Goal: Find specific page/section: Find specific page/section

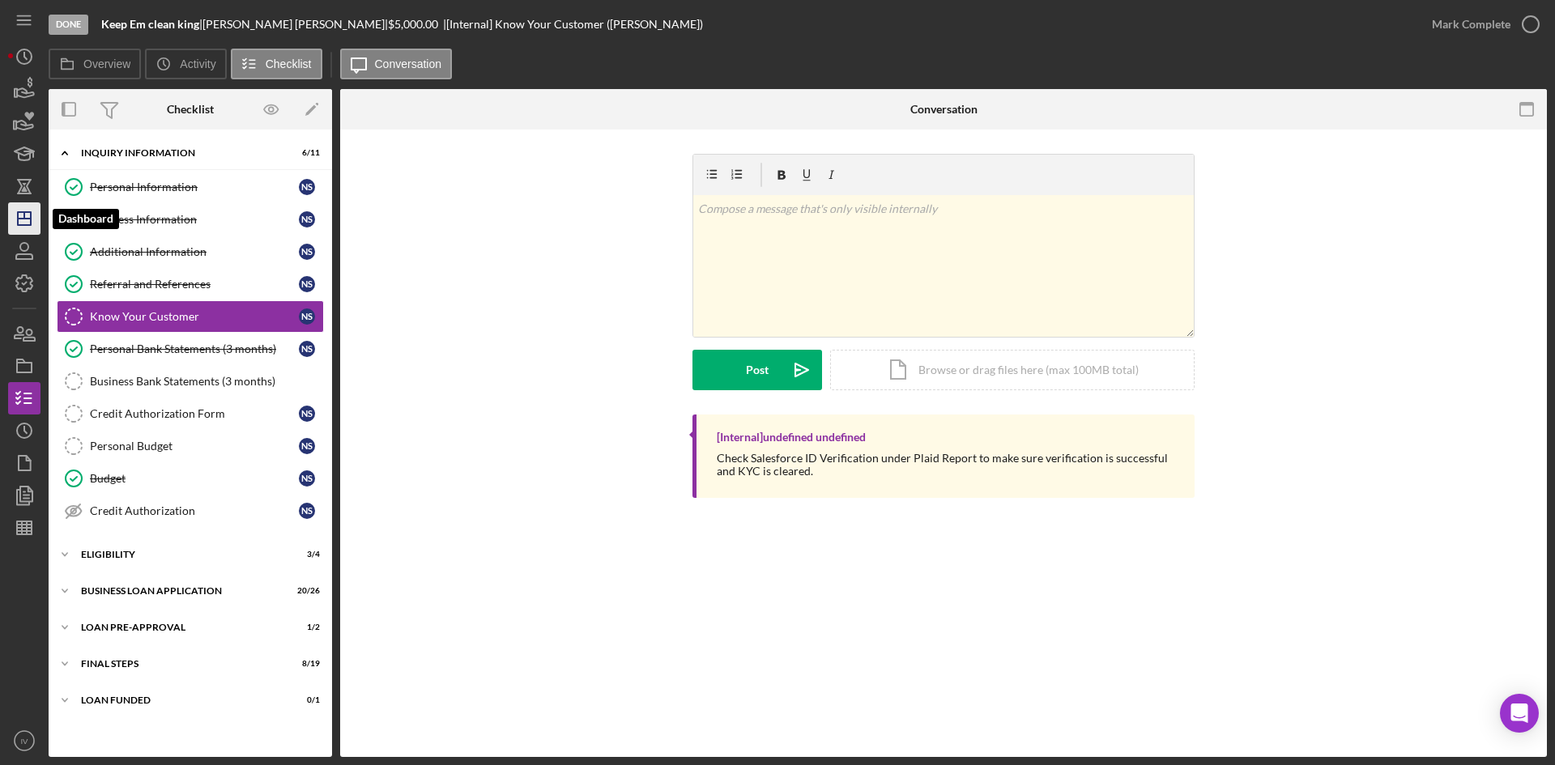
click at [29, 214] on icon "Icon/Dashboard" at bounding box center [24, 218] width 40 height 40
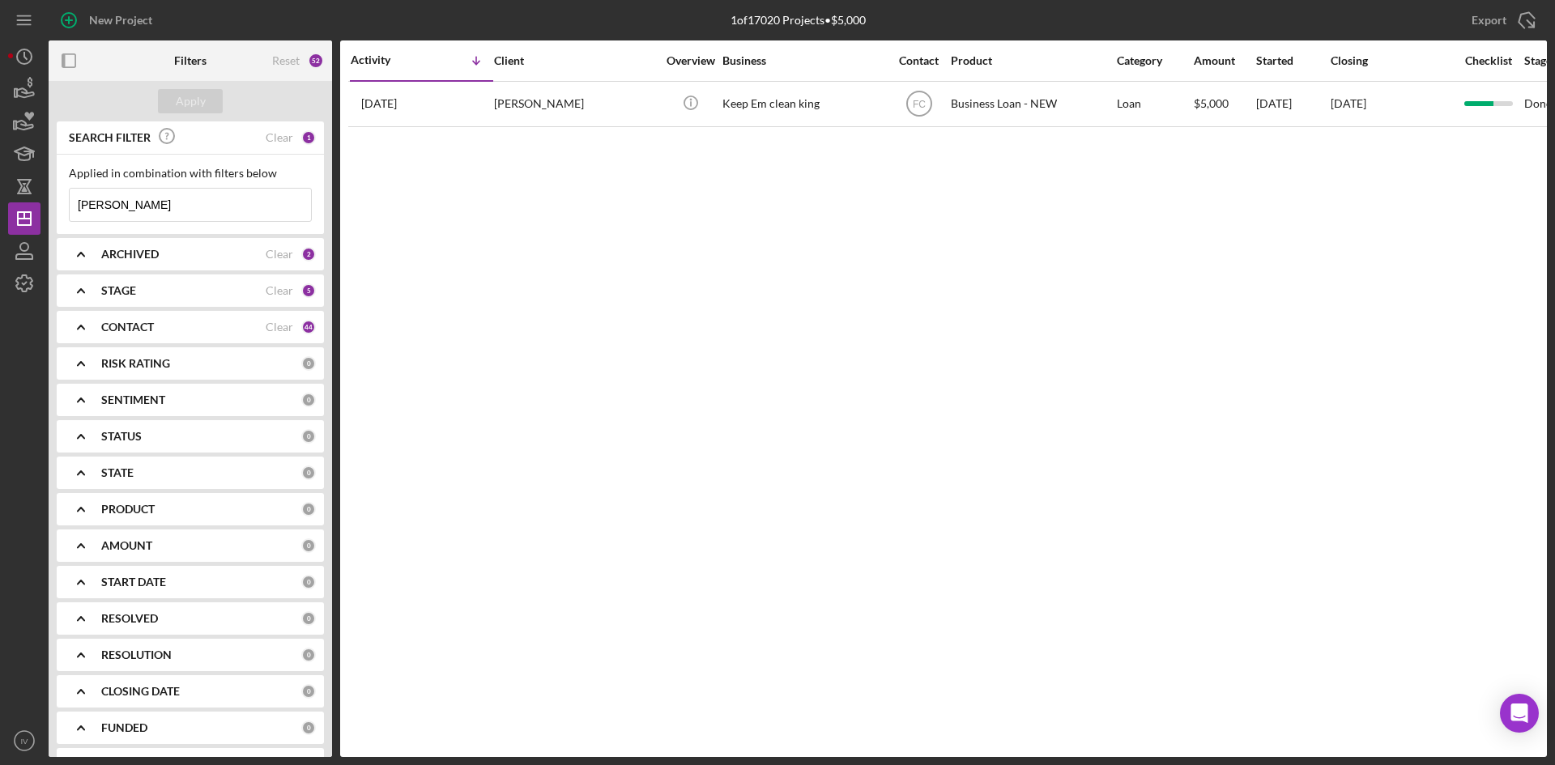
drag, startPoint x: 151, startPoint y: 193, endPoint x: 56, endPoint y: 209, distance: 96.9
click at [56, 209] on div "SEARCH FILTER Clear 1 Applied in combination with filters below [PERSON_NAME] I…" at bounding box center [190, 439] width 283 height 636
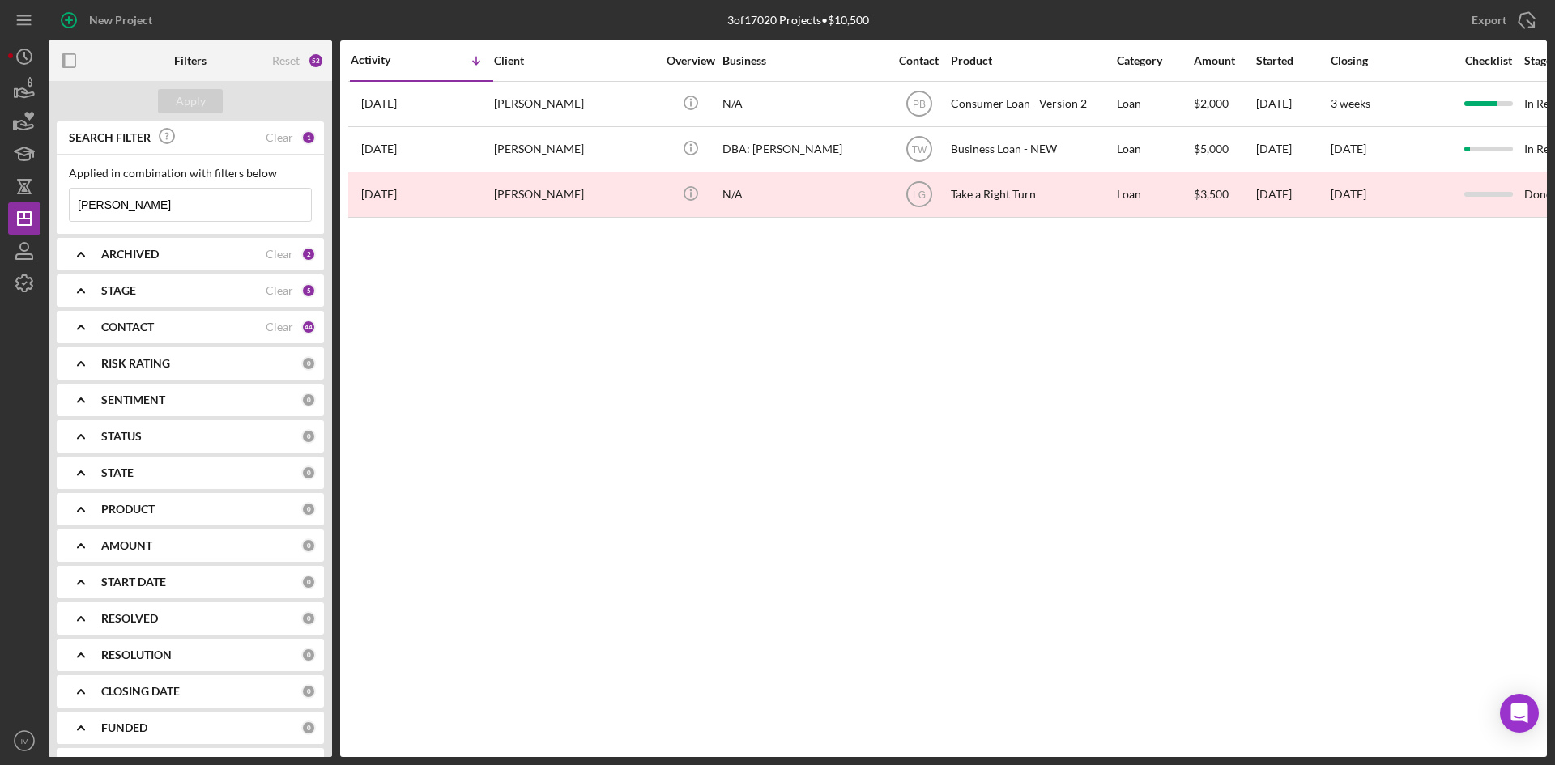
type input "[PERSON_NAME]"
click at [543, 123] on div "[PERSON_NAME]" at bounding box center [575, 104] width 162 height 43
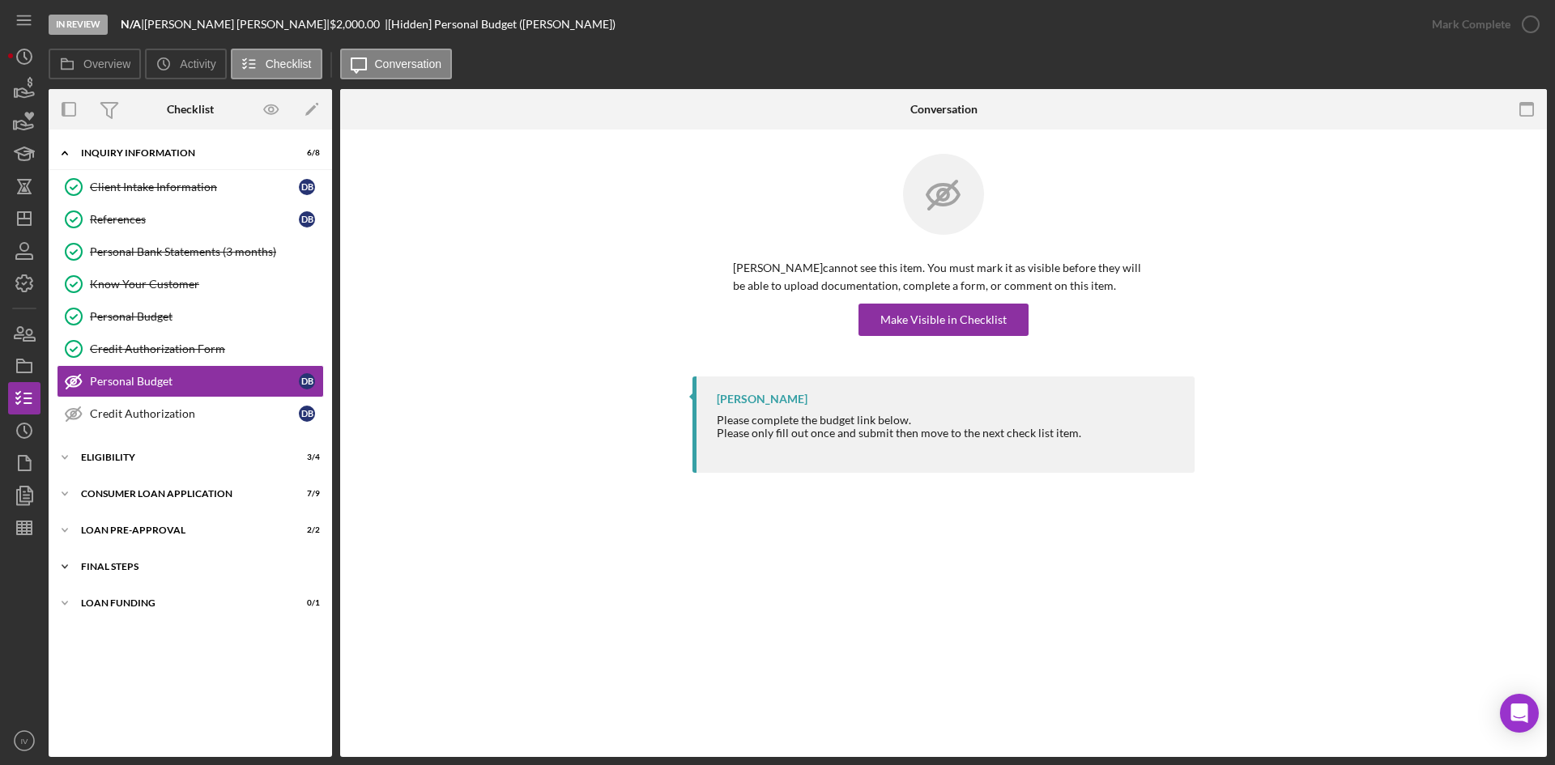
click at [82, 556] on div "Icon/Expander FINAL STEPS 5 / 10" at bounding box center [190, 567] width 283 height 32
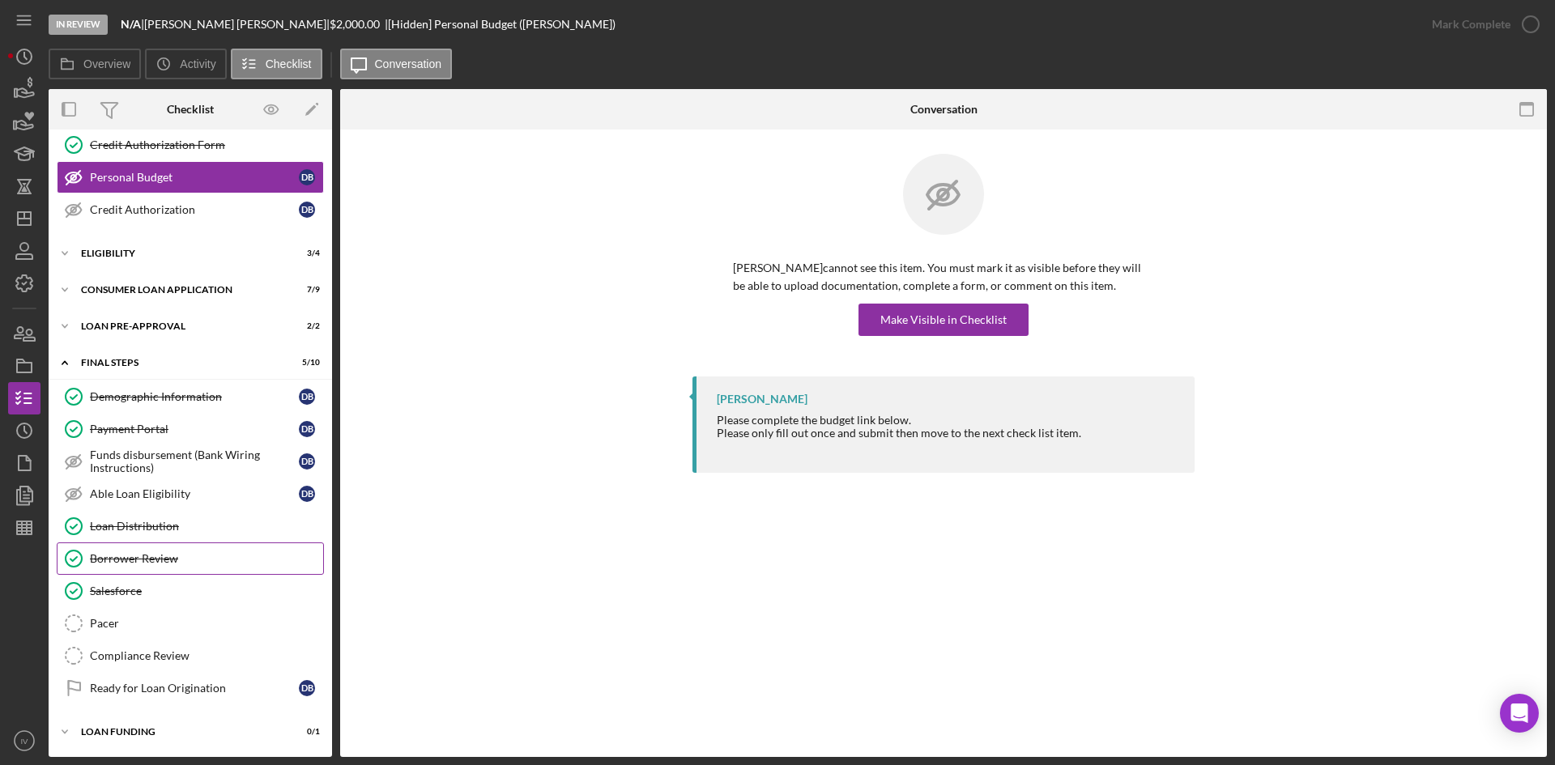
scroll to position [42, 0]
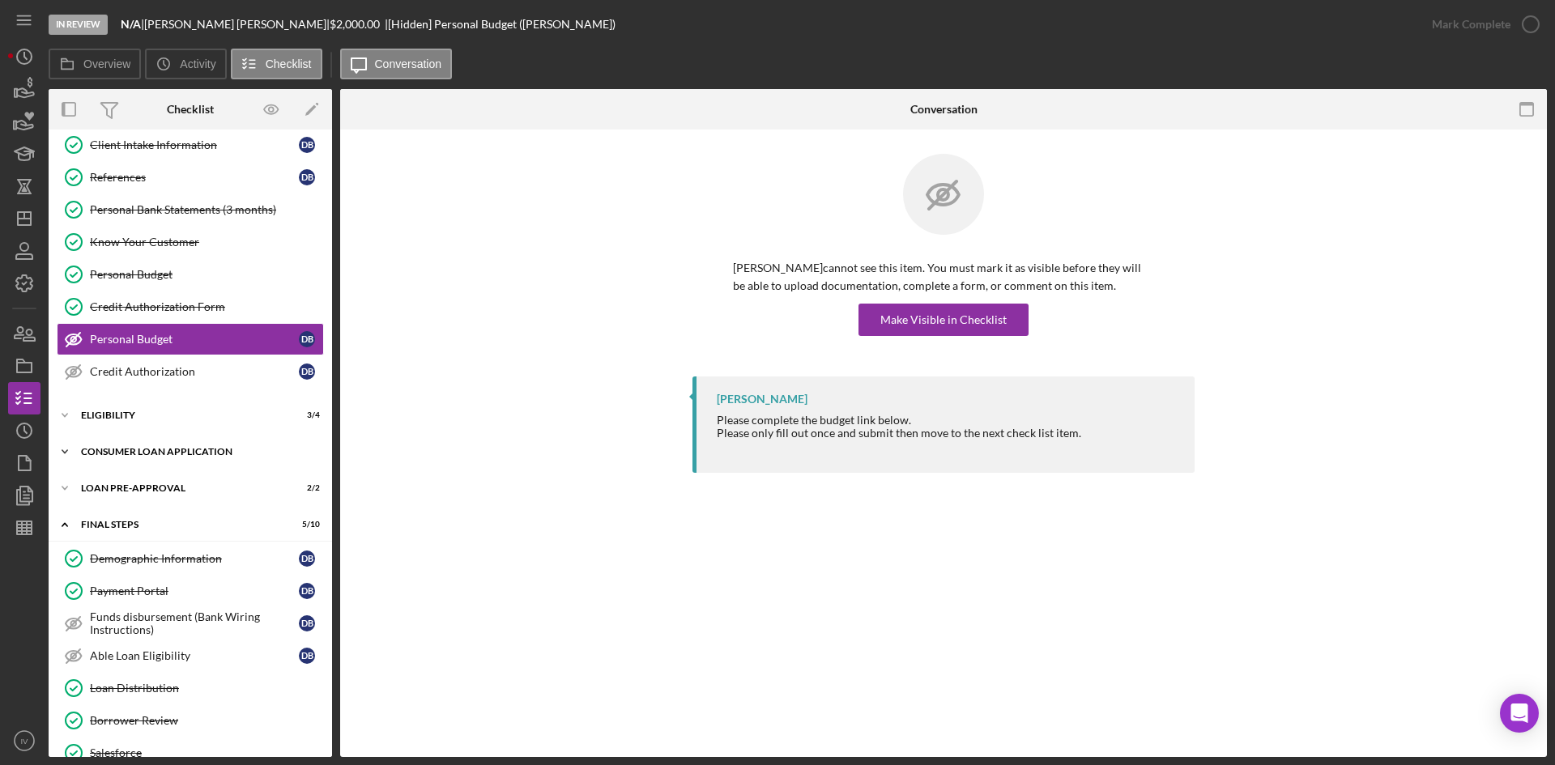
click at [140, 442] on div "Icon/Expander Consumer Loan Application 7 / 9" at bounding box center [190, 452] width 283 height 32
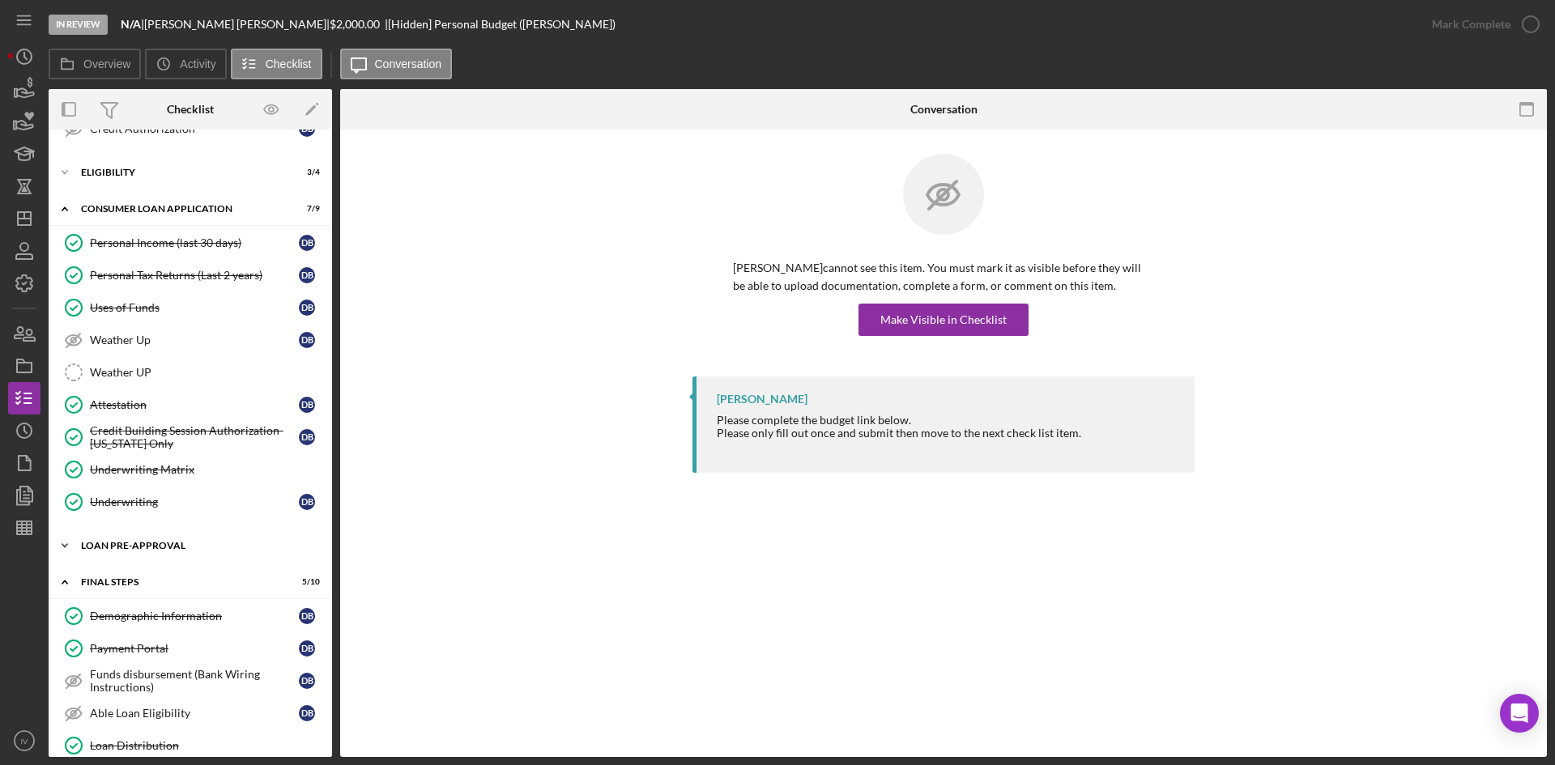
scroll to position [366, 0]
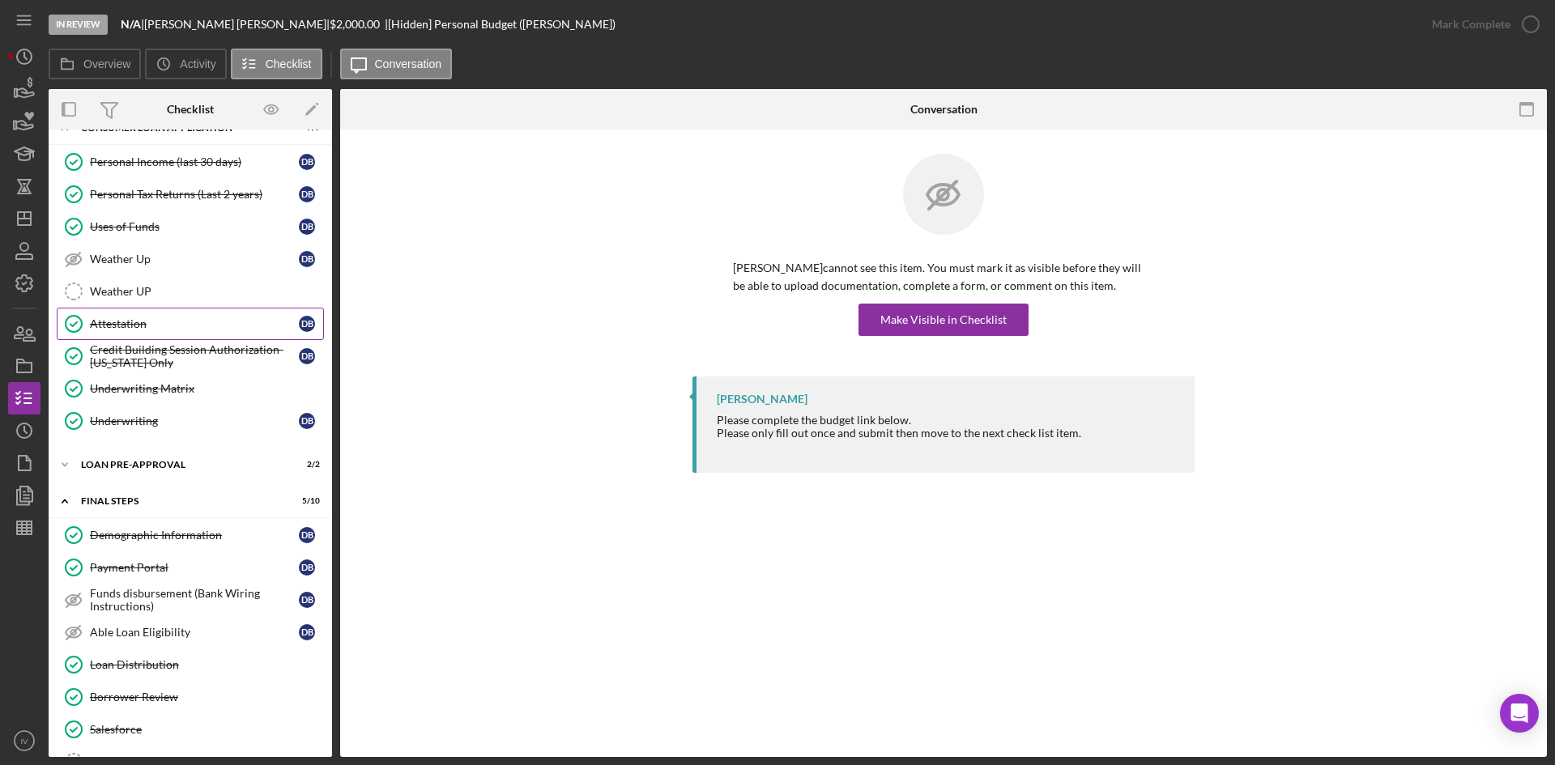
click at [166, 318] on div "Attestation" at bounding box center [194, 323] width 209 height 13
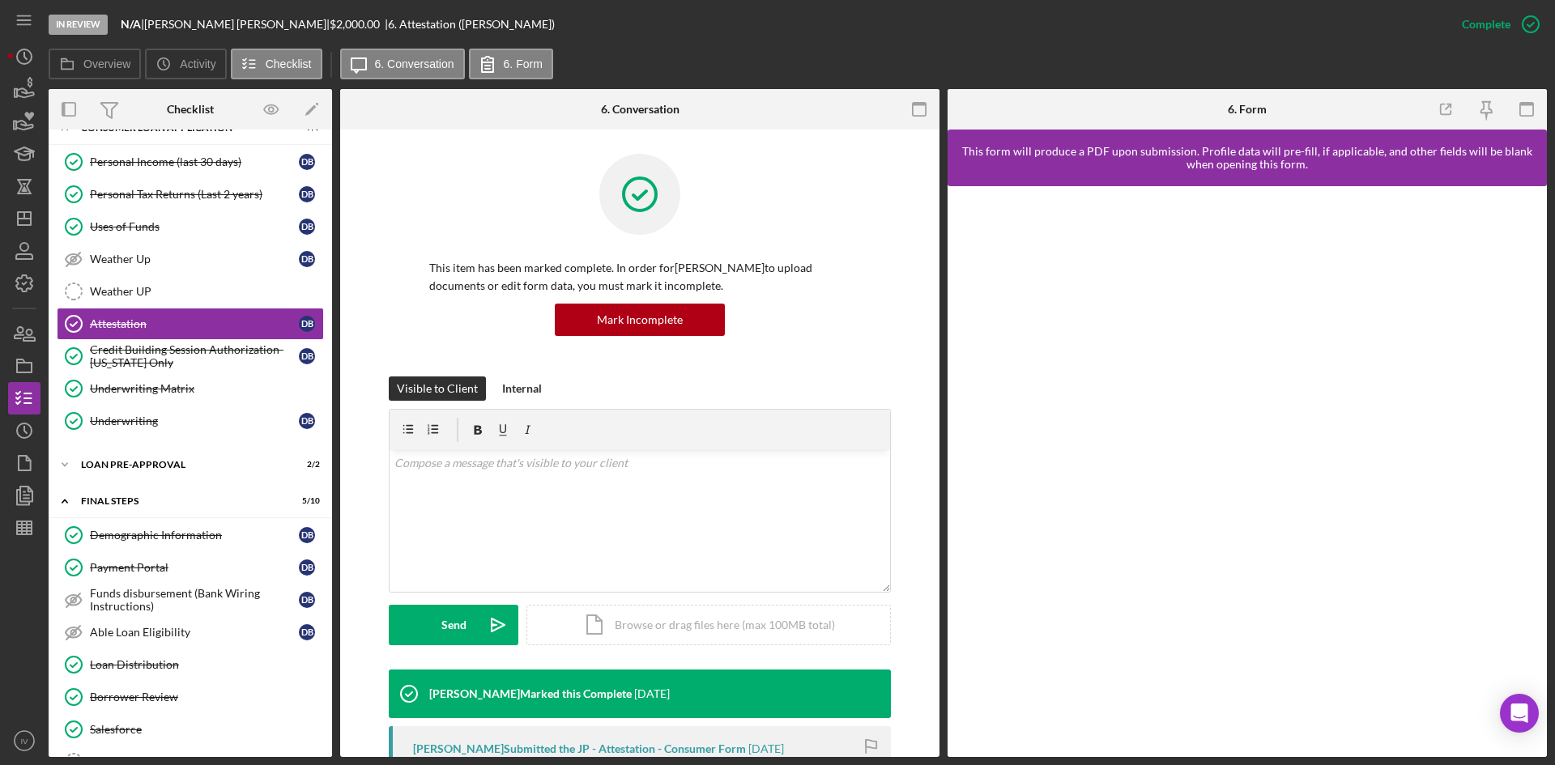
scroll to position [243, 0]
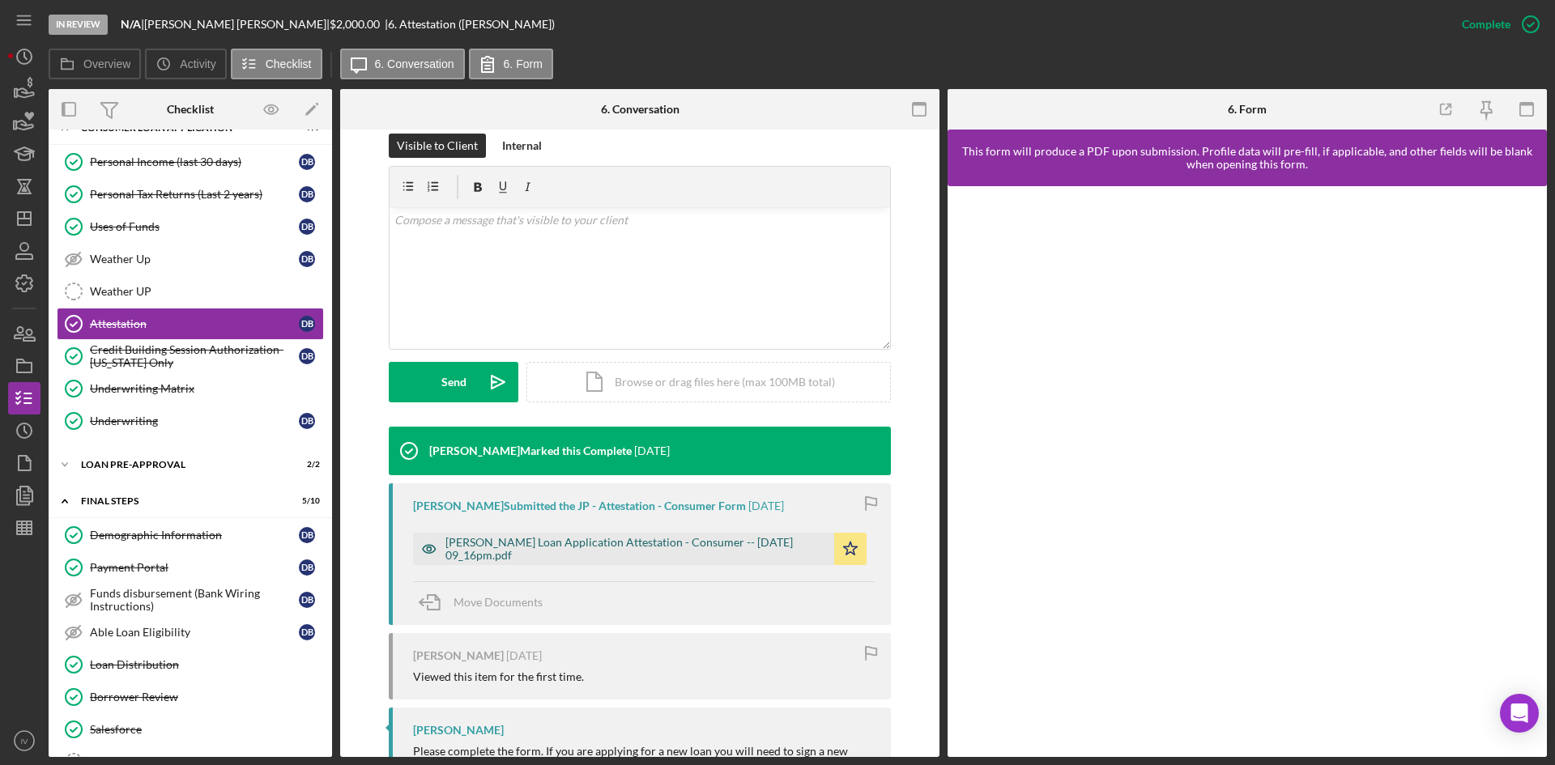
click at [599, 539] on div "[PERSON_NAME] Loan Application Attestation - Consumer -- [DATE] 09_16pm.pdf" at bounding box center [635, 549] width 381 height 26
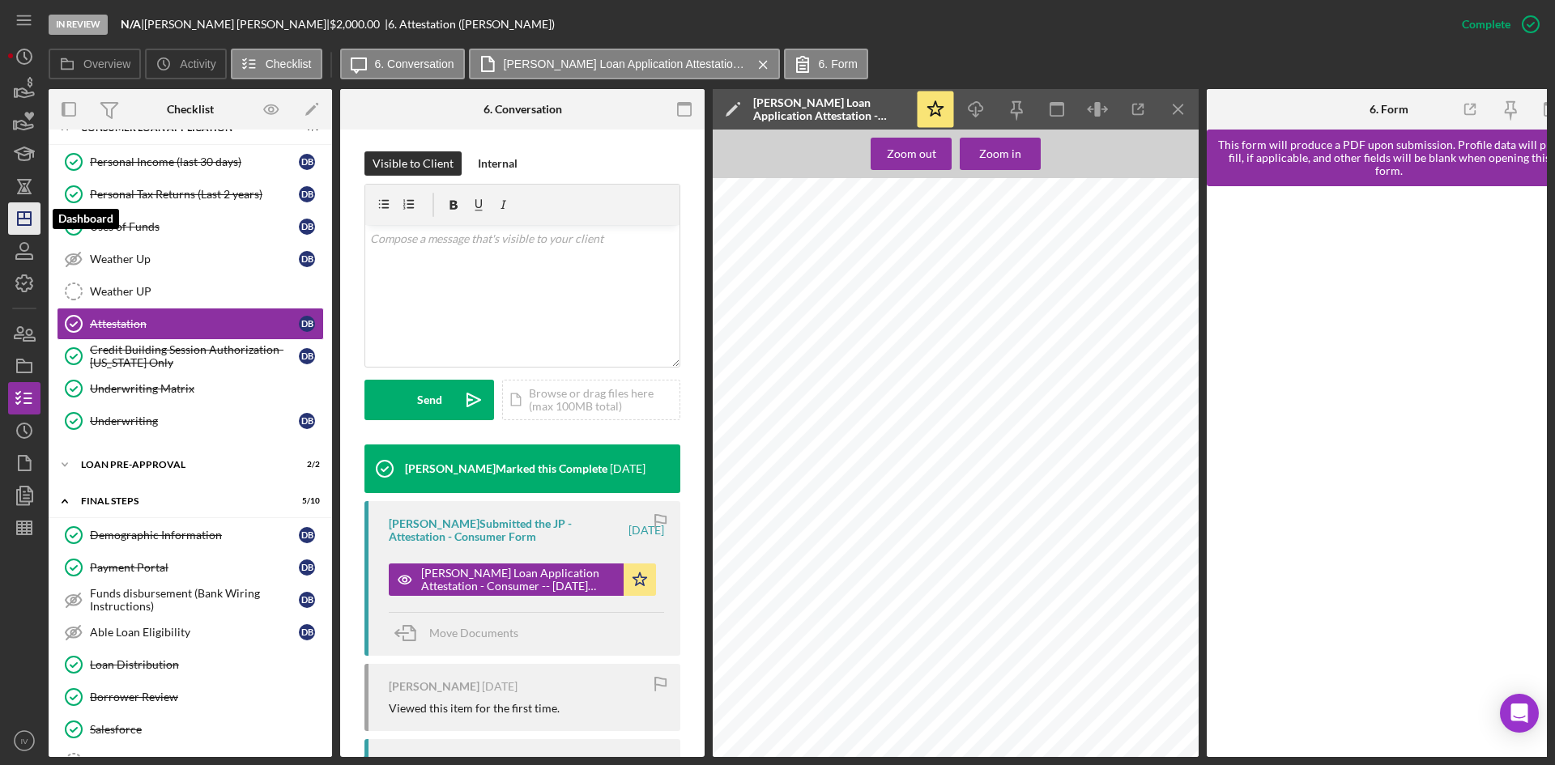
click at [28, 213] on polygon "button" at bounding box center [24, 218] width 13 height 13
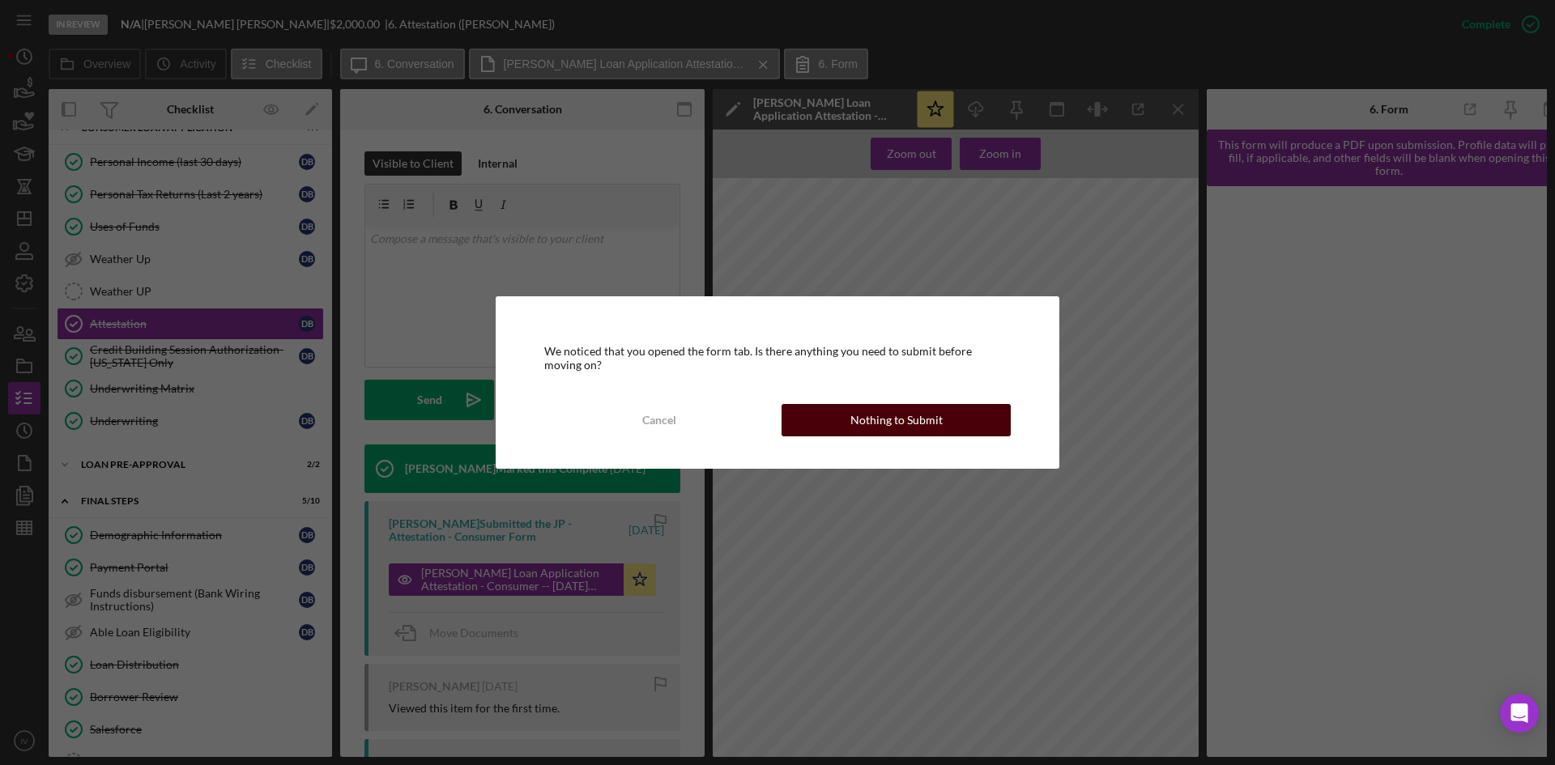
click at [848, 415] on button "Nothing to Submit" at bounding box center [896, 420] width 229 height 32
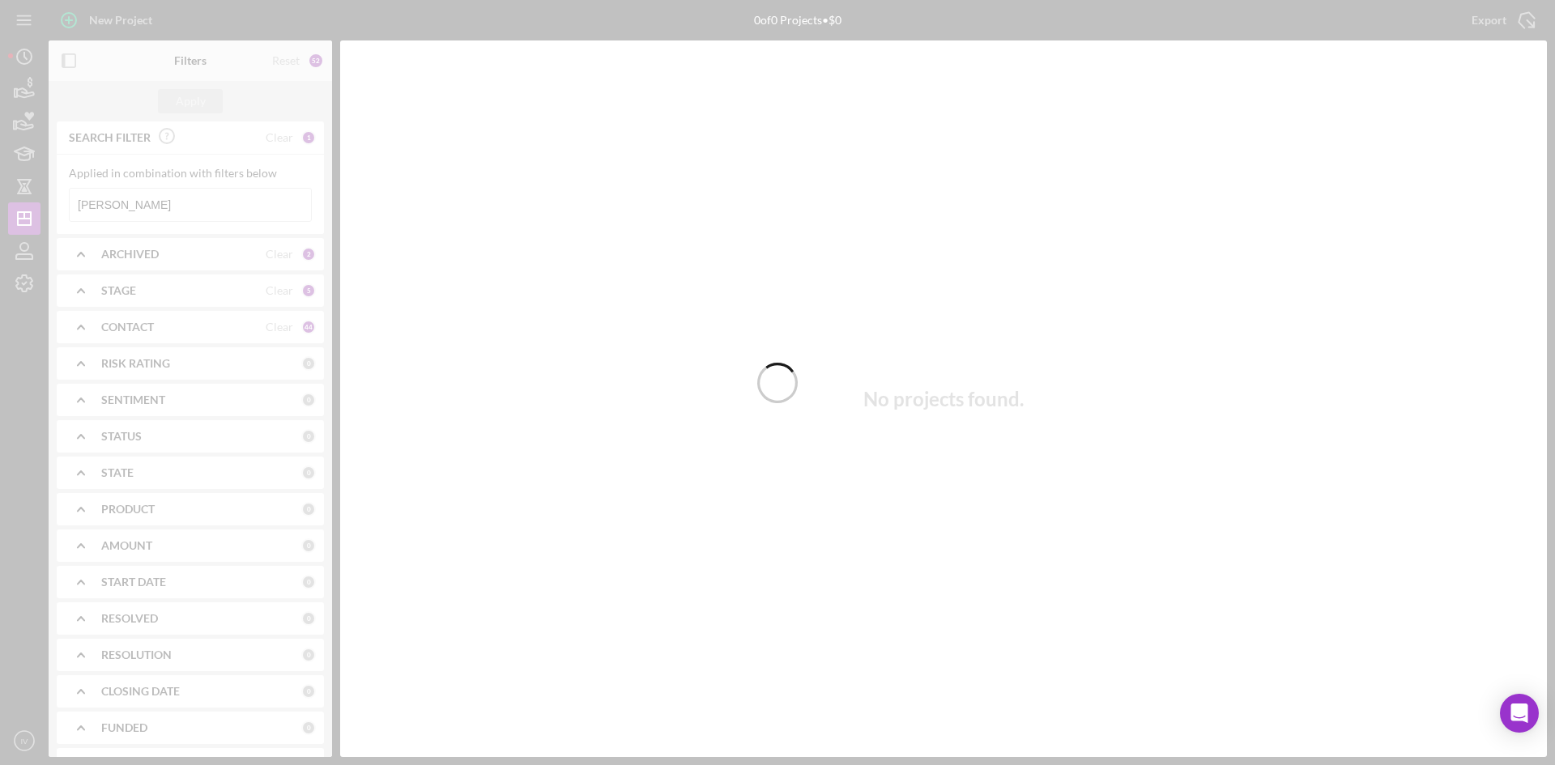
click at [222, 213] on div at bounding box center [777, 382] width 1555 height 765
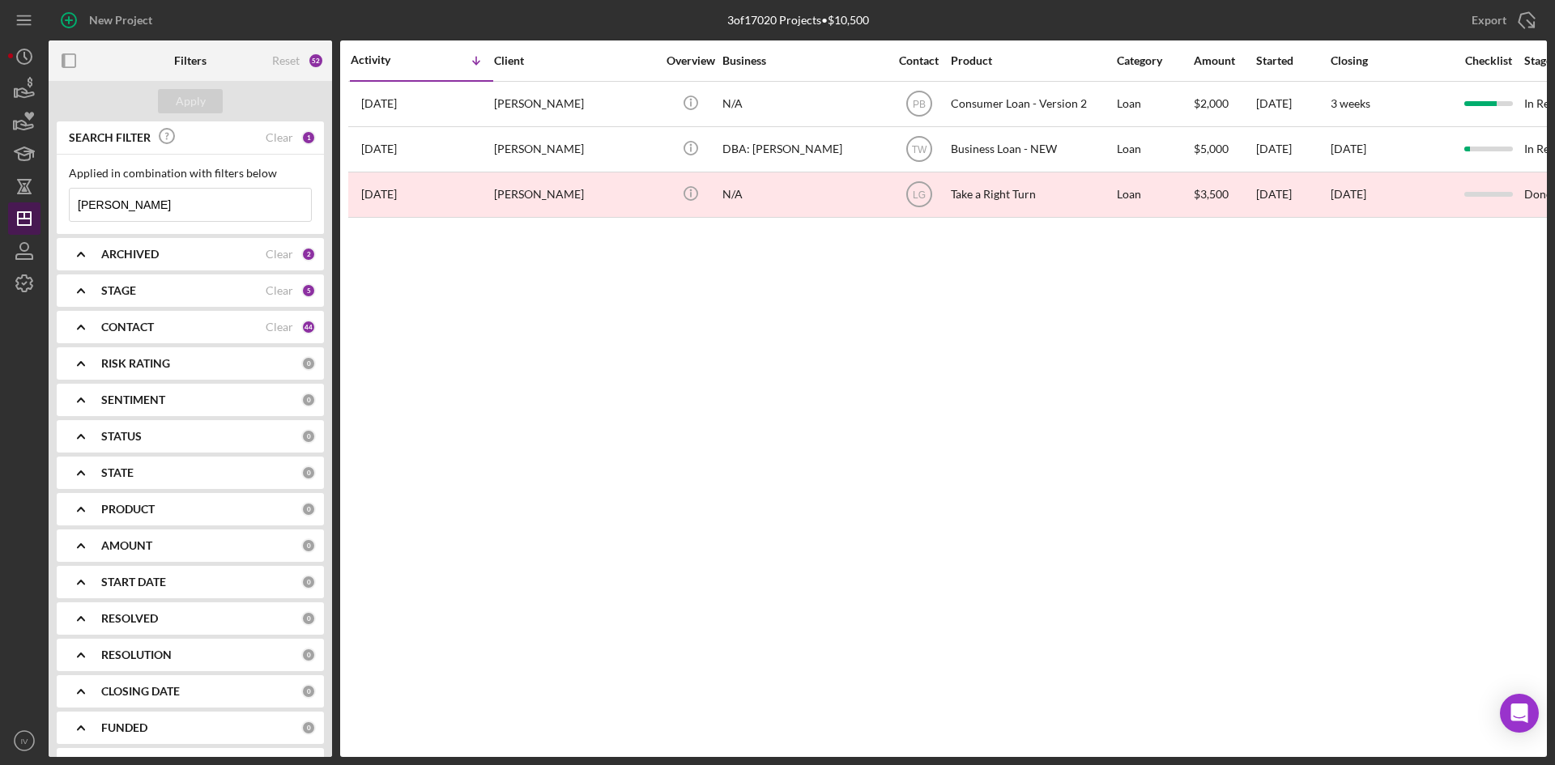
drag, startPoint x: 159, startPoint y: 206, endPoint x: 10, endPoint y: 215, distance: 149.3
click at [0, 209] on div "New Project 3 of 17020 Projects • $10,500 [PERSON_NAME] Export Icon/Export Filt…" at bounding box center [777, 382] width 1555 height 765
type input "[PERSON_NAME]"
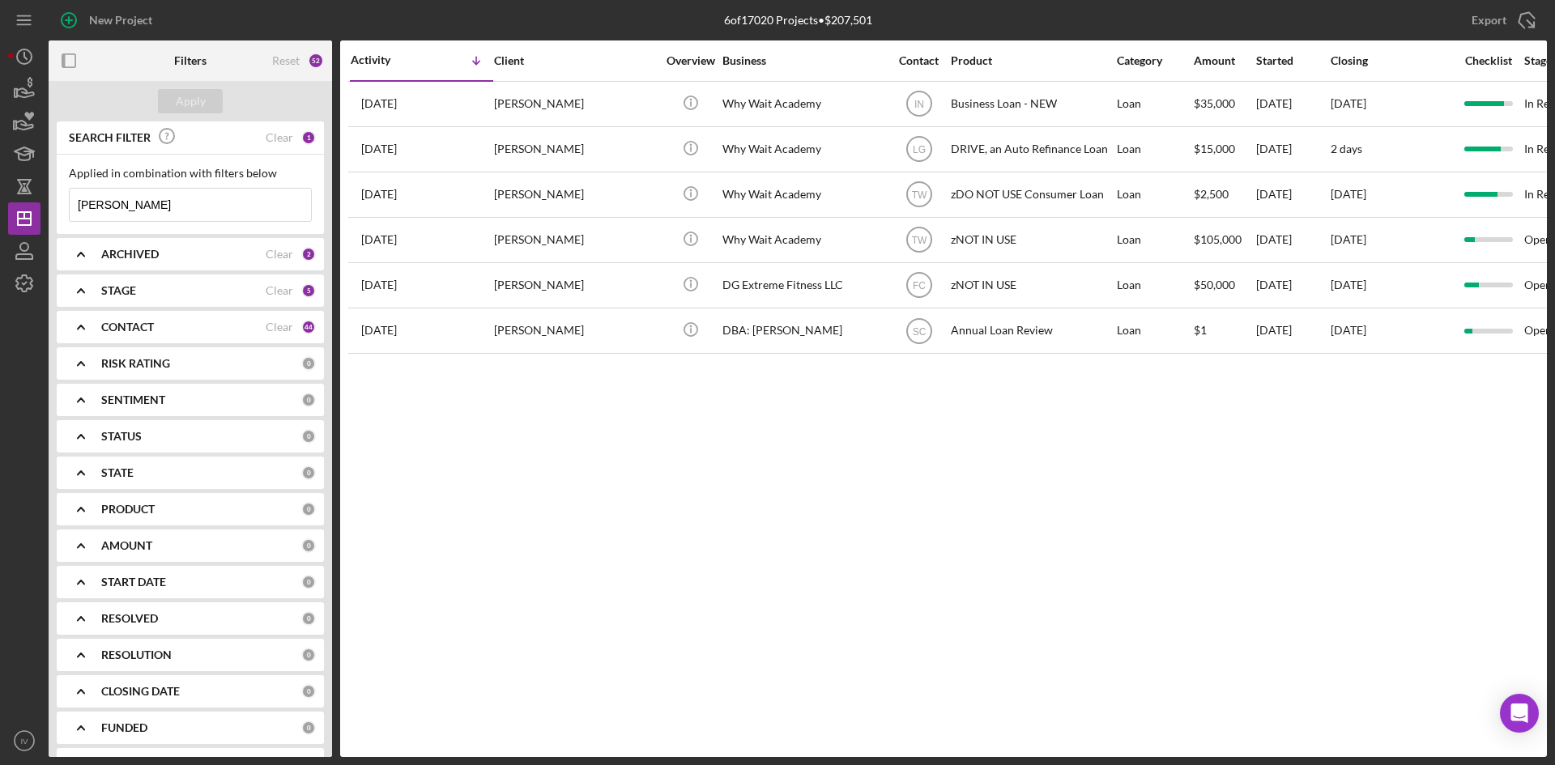
click at [560, 98] on div "[PERSON_NAME]" at bounding box center [575, 104] width 162 height 43
